Goal: Information Seeking & Learning: Learn about a topic

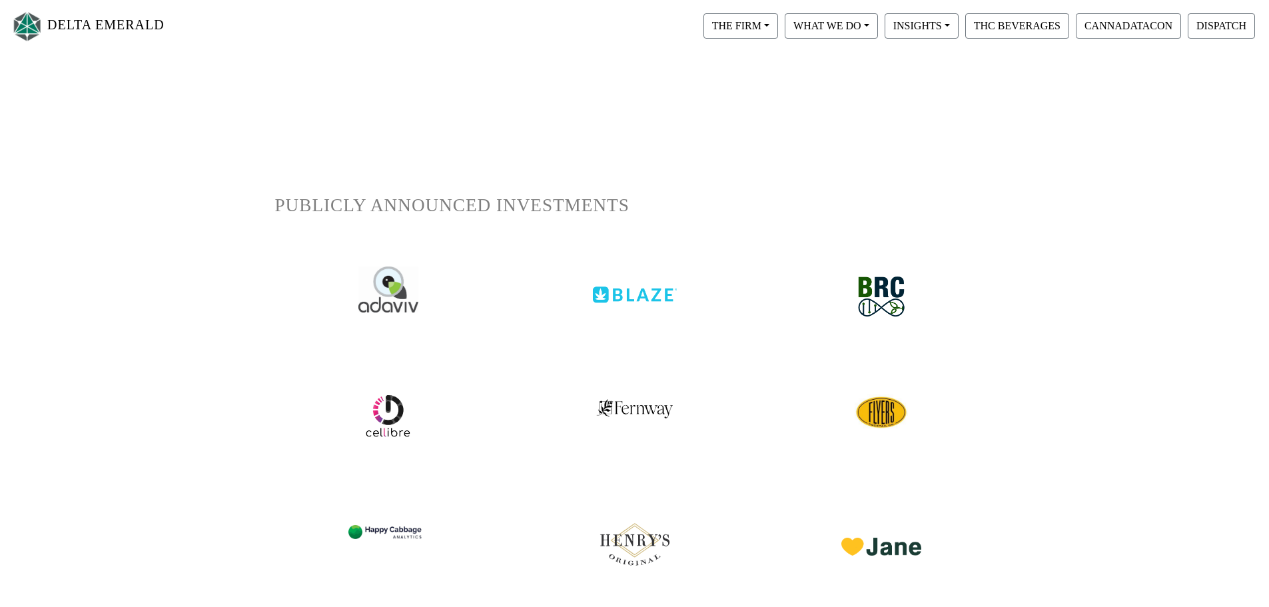
click at [602, 291] on img at bounding box center [635, 284] width 84 height 37
click at [742, 26] on button "THE FIRM" at bounding box center [741, 25] width 75 height 25
click at [745, 53] on link "Our Objective" at bounding box center [753, 59] width 105 height 21
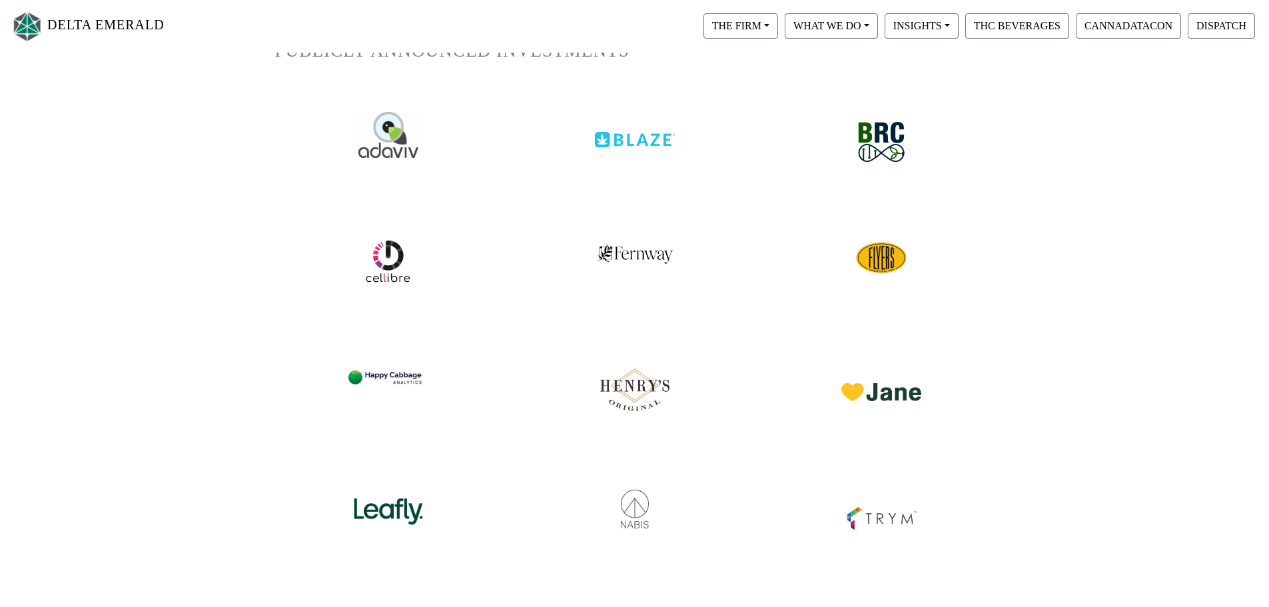
scroll to position [333, 0]
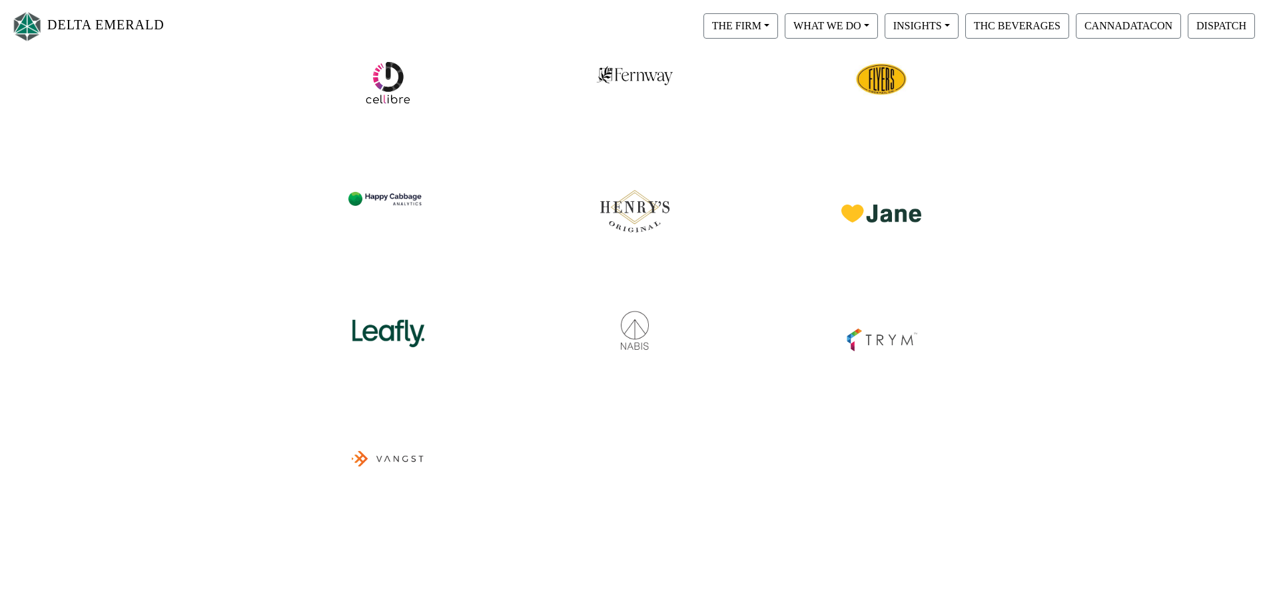
click at [395, 325] on img at bounding box center [388, 324] width 84 height 58
click at [916, 18] on button "INSIGHTS" at bounding box center [922, 25] width 74 height 25
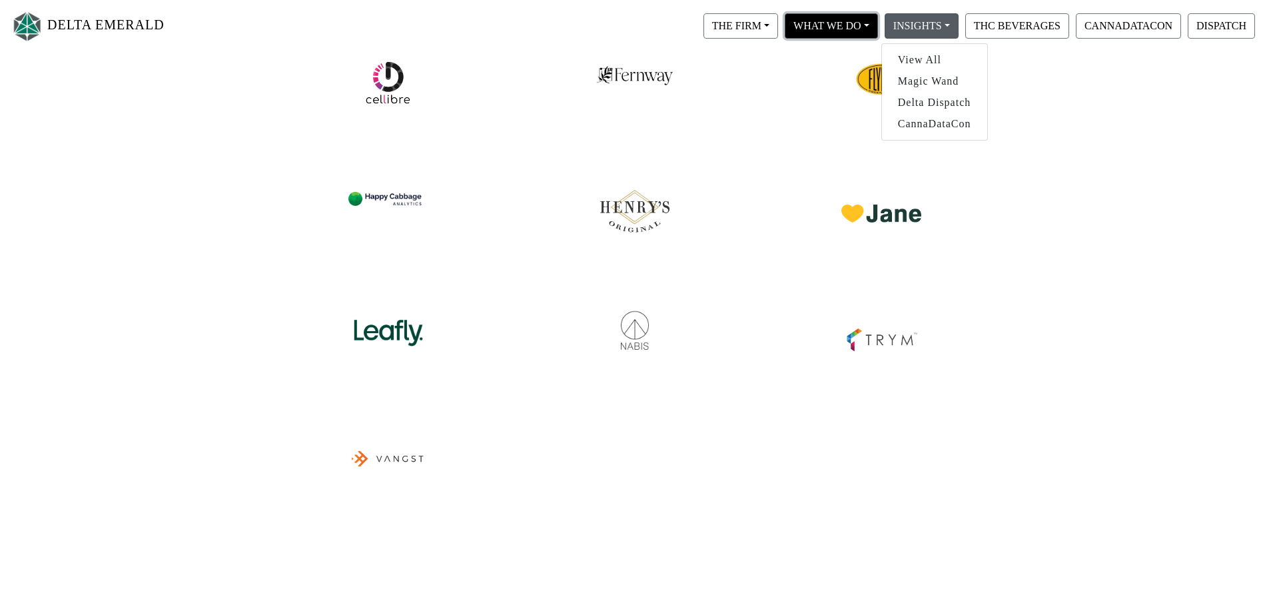
click at [855, 20] on button "WHAT WE DO" at bounding box center [831, 25] width 93 height 25
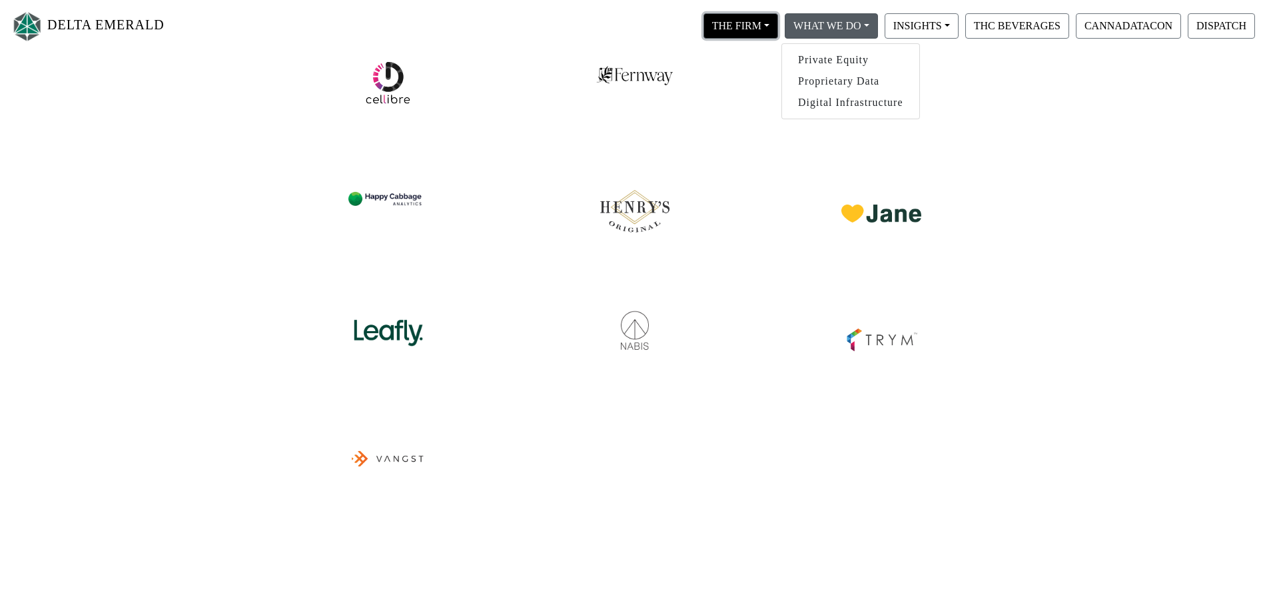
click at [765, 15] on button "THE FIRM" at bounding box center [741, 25] width 75 height 25
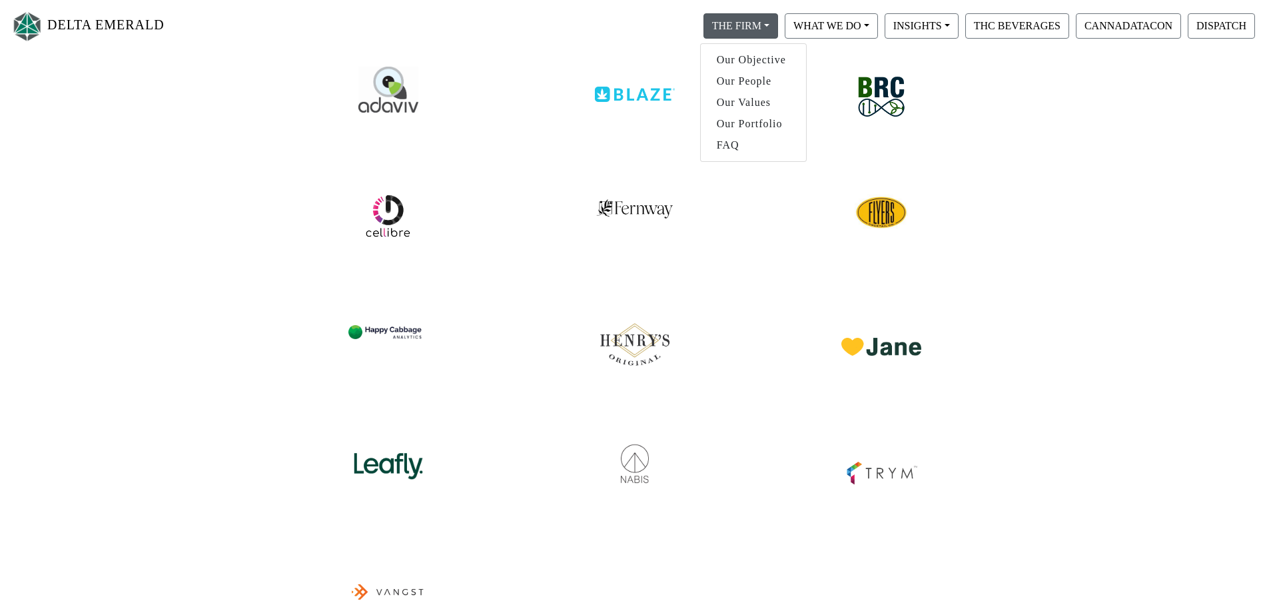
click at [1128, 291] on div "DELTA EMERALD THE FIRM Our Objective Our People Our Values Our Portfolio FAQ WH…" at bounding box center [634, 457] width 1269 height 1093
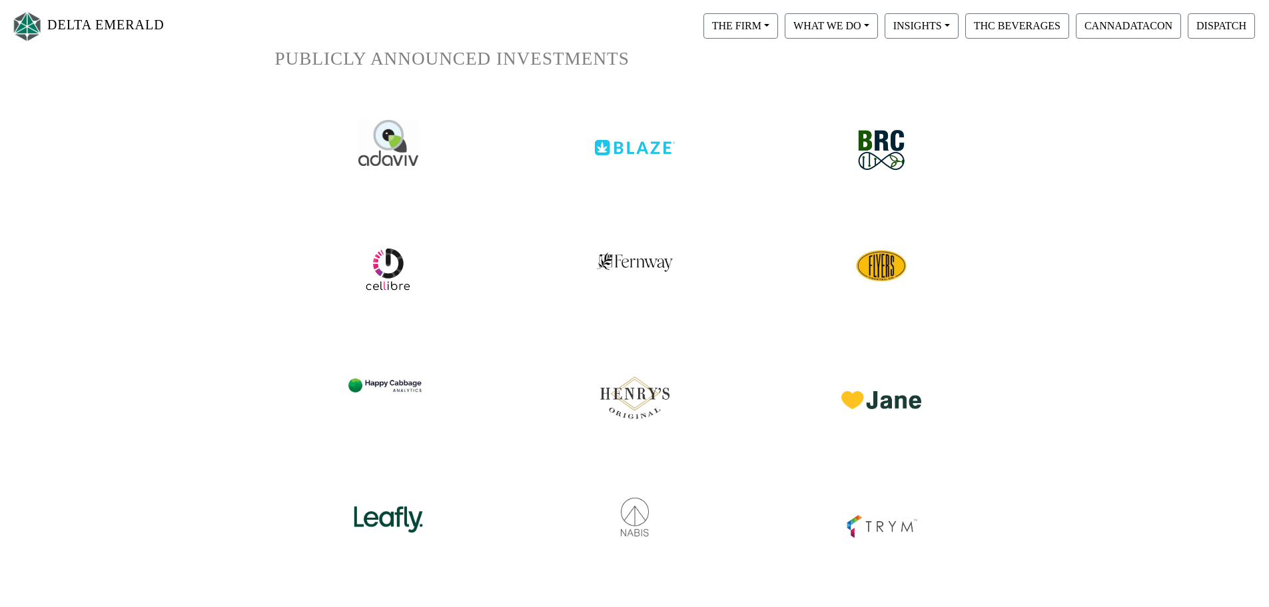
scroll to position [0, 0]
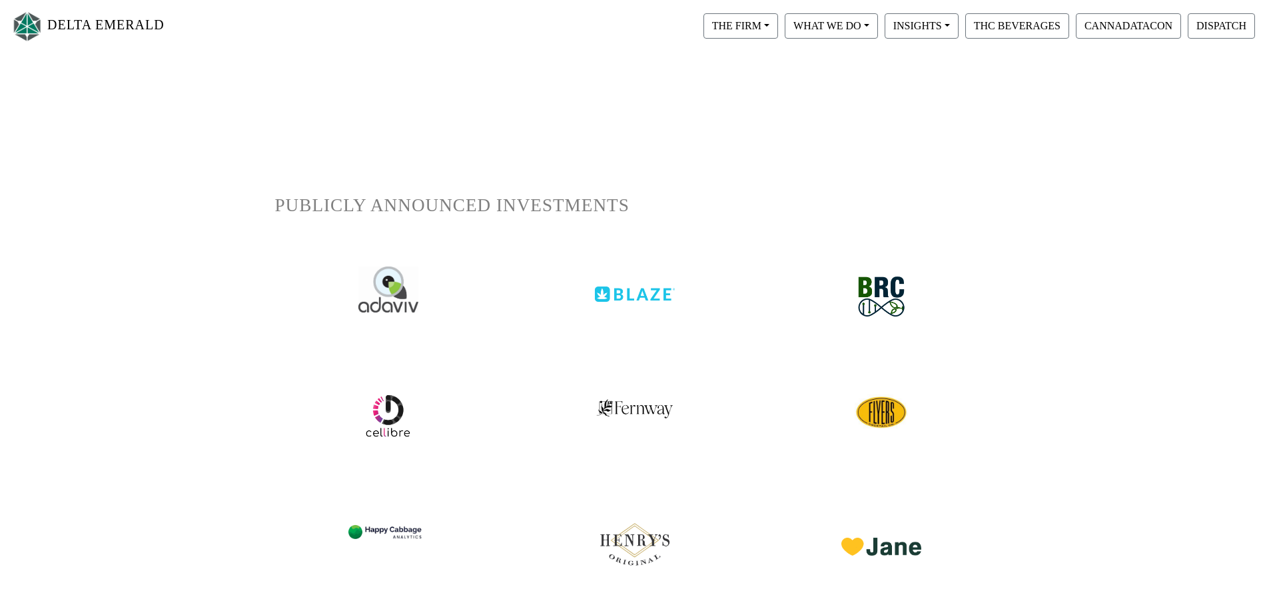
click at [106, 20] on link "DELTA EMERALD" at bounding box center [88, 26] width 154 height 42
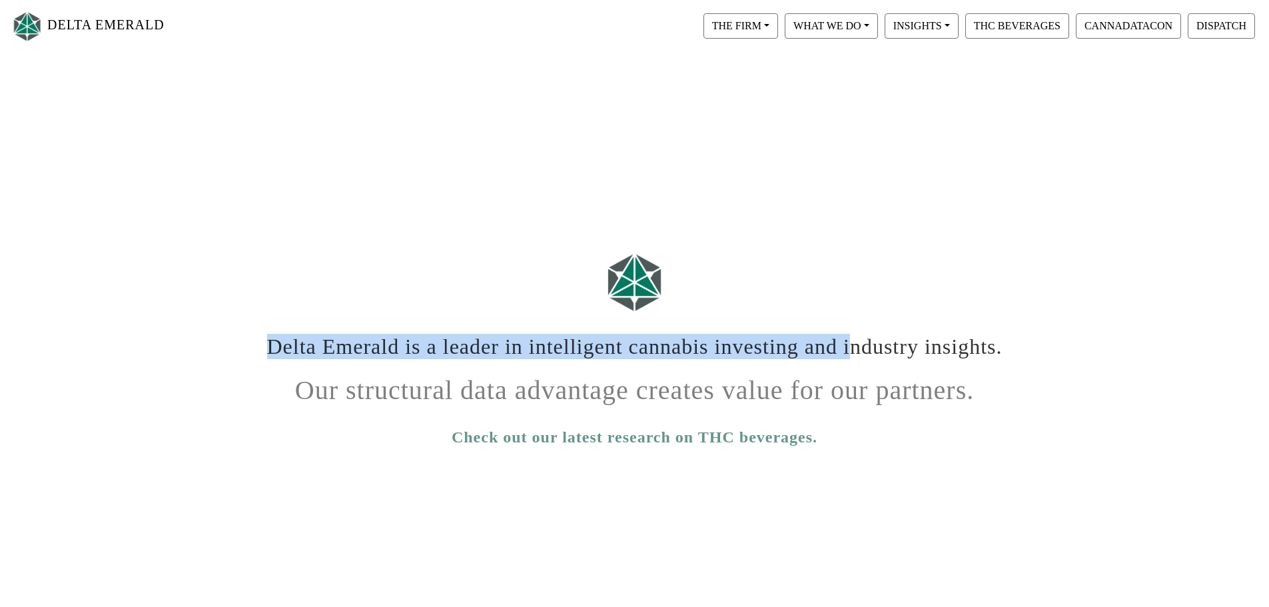
drag, startPoint x: 265, startPoint y: 344, endPoint x: 818, endPoint y: 352, distance: 552.4
click at [818, 352] on h1 "Delta Emerald is a leader in intelligent cannabis investing and industry insigh…" at bounding box center [635, 341] width 740 height 35
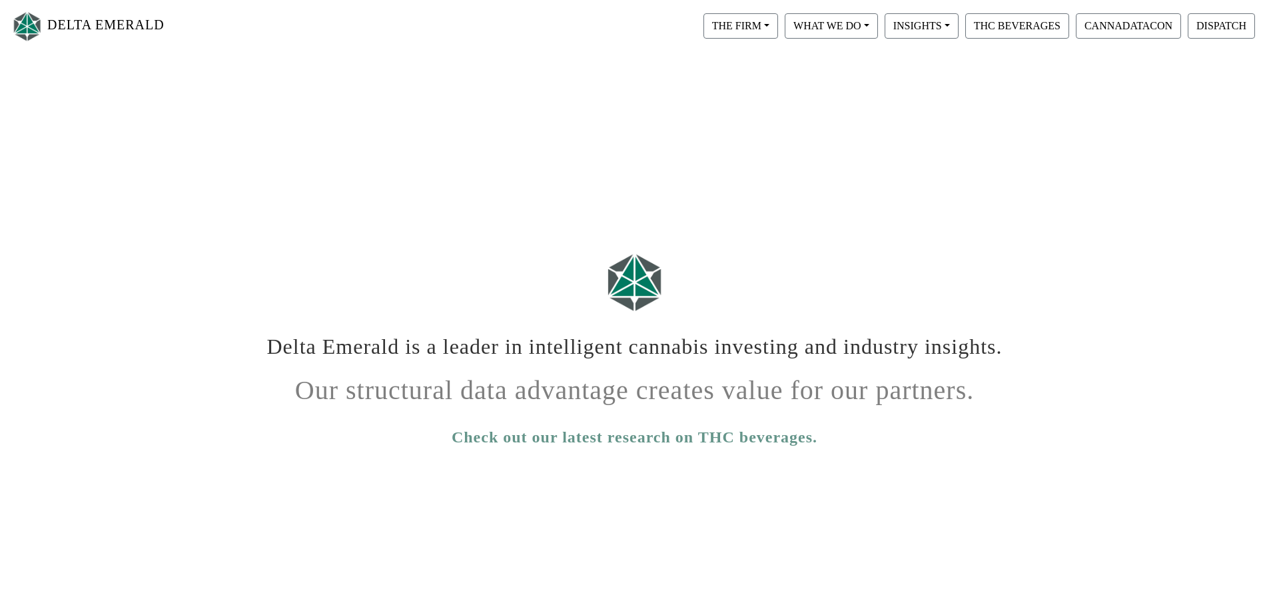
drag, startPoint x: 944, startPoint y: 295, endPoint x: 924, endPoint y: 263, distance: 38.3
click at [947, 293] on div at bounding box center [635, 282] width 760 height 83
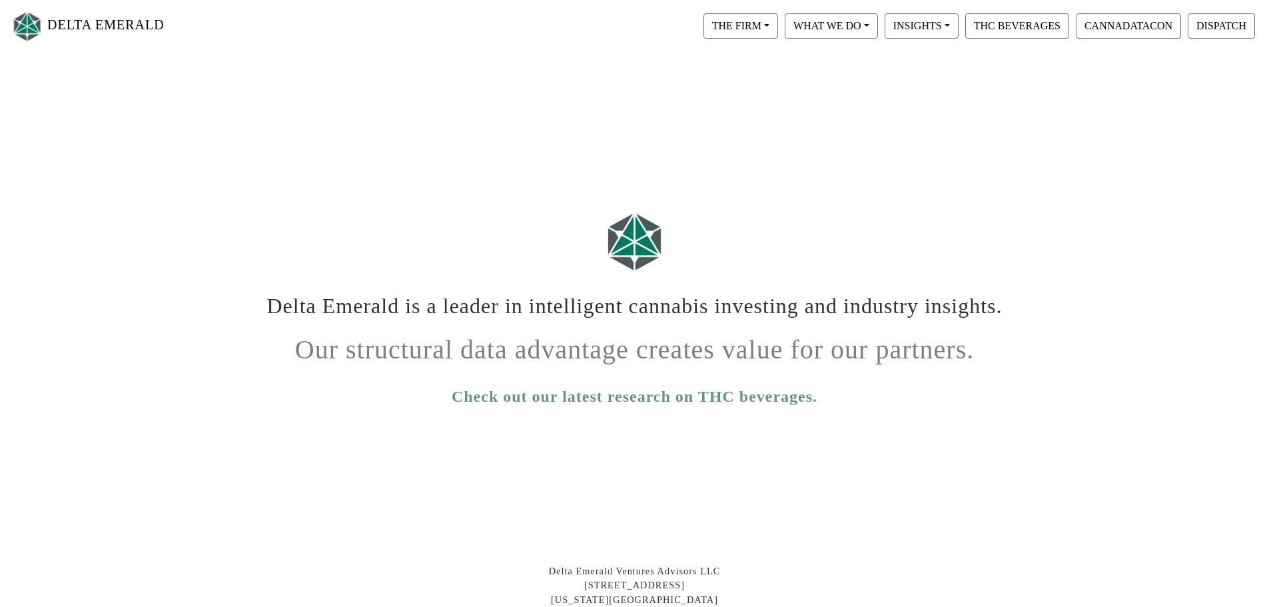
scroll to position [222, 0]
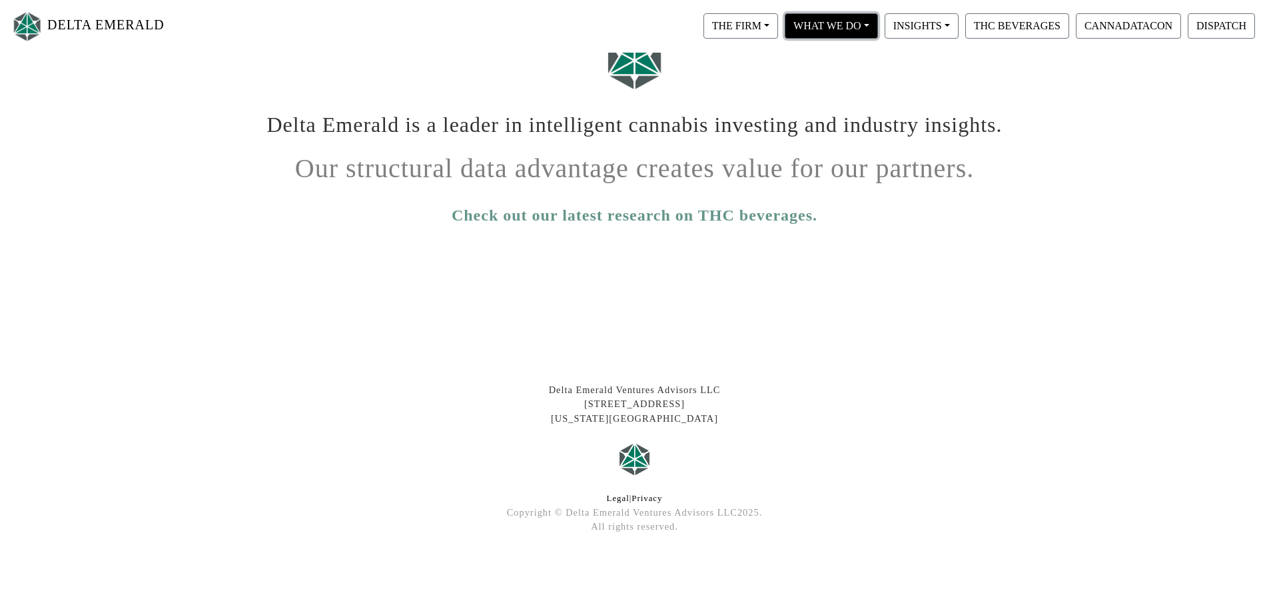
click at [848, 27] on button "WHAT WE DO" at bounding box center [831, 25] width 93 height 25
click at [796, 288] on div "Delta Emerald is a leader in intelligent cannabis investing and industry insigh…" at bounding box center [634, 288] width 1269 height 639
